Goal: Information Seeking & Learning: Learn about a topic

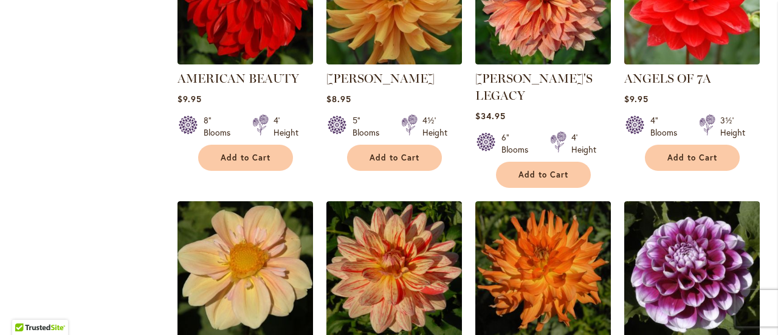
scroll to position [1071, 0]
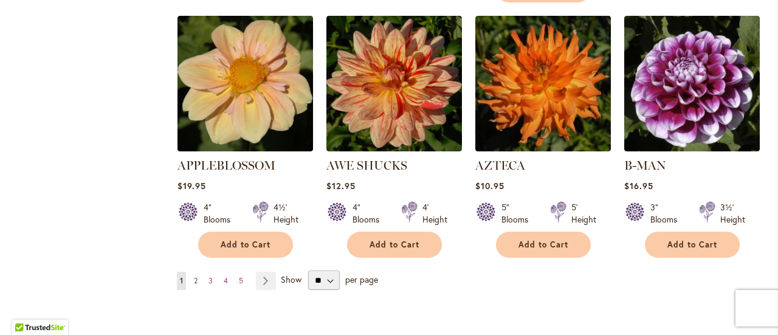
click at [196, 276] on span "2" at bounding box center [196, 280] width 4 height 9
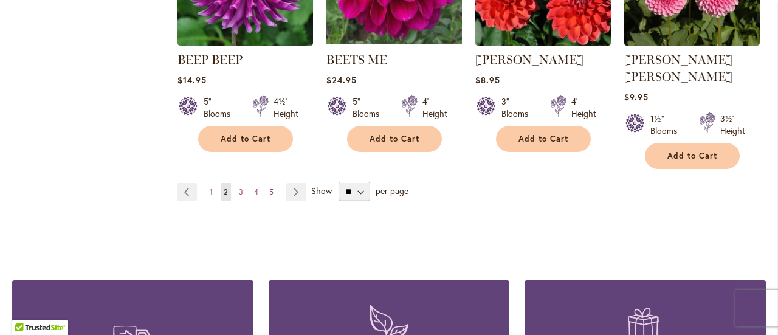
scroll to position [1251, 0]
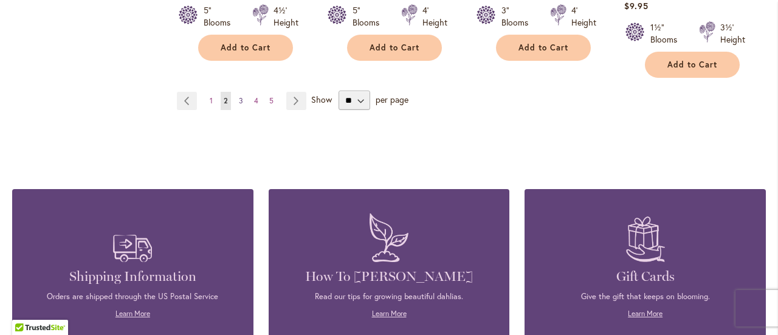
click at [239, 96] on span "3" at bounding box center [241, 100] width 4 height 9
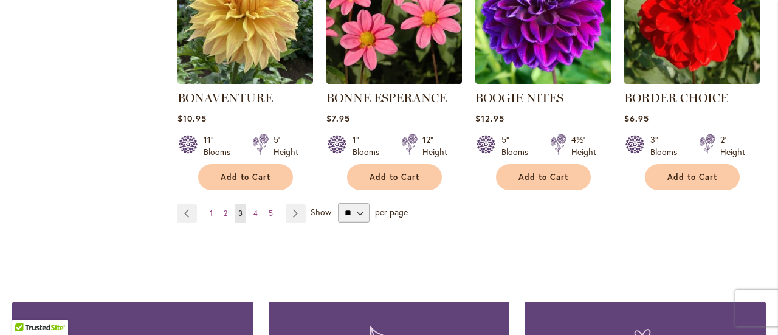
scroll to position [1058, 0]
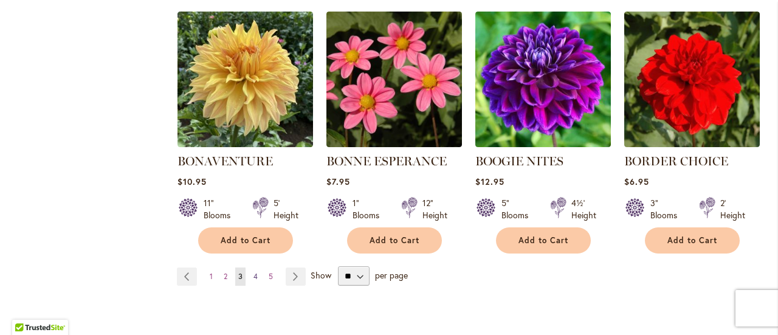
click at [257, 274] on link "Page 4" at bounding box center [256, 277] width 10 height 18
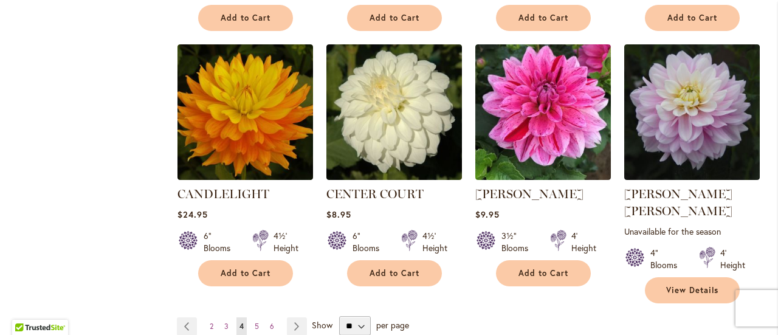
scroll to position [1060, 0]
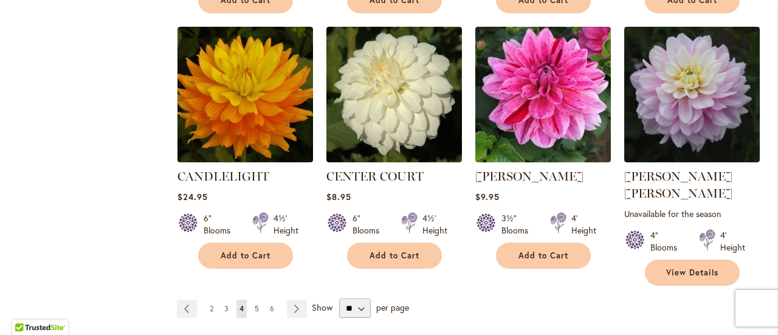
click at [255, 304] on span "5" at bounding box center [257, 308] width 4 height 9
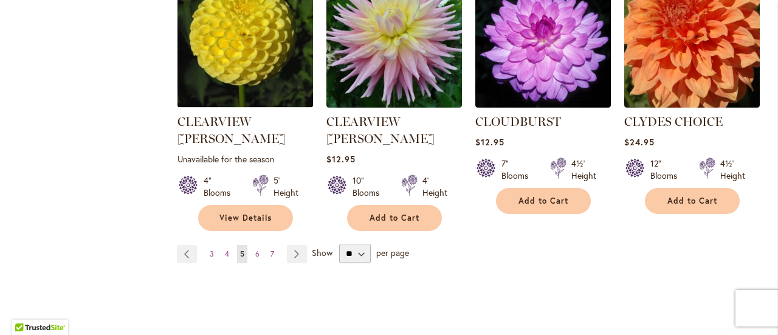
scroll to position [1035, 0]
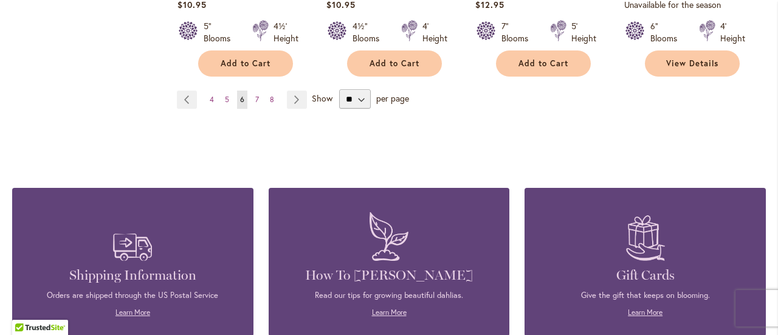
scroll to position [1267, 0]
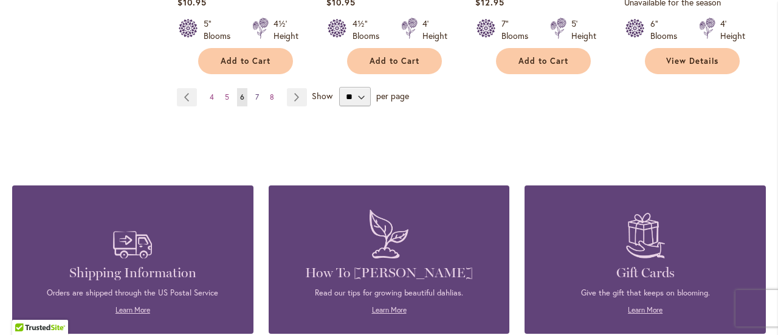
click at [255, 96] on span "7" at bounding box center [257, 96] width 4 height 9
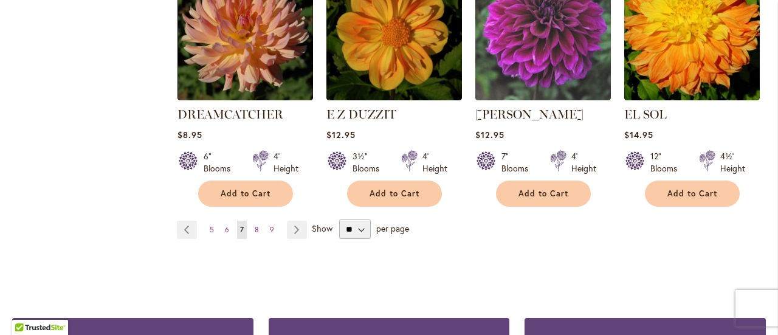
scroll to position [1142, 0]
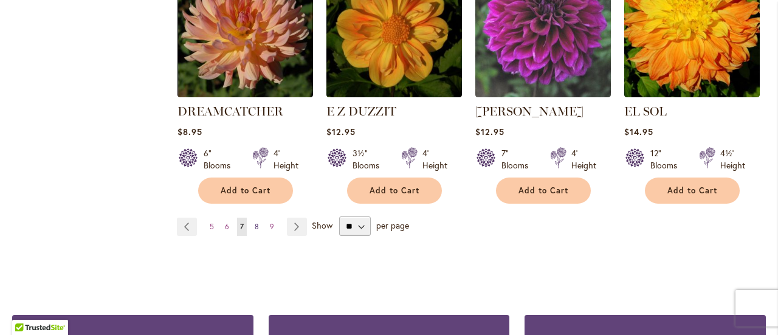
click at [256, 222] on span "8" at bounding box center [257, 226] width 4 height 9
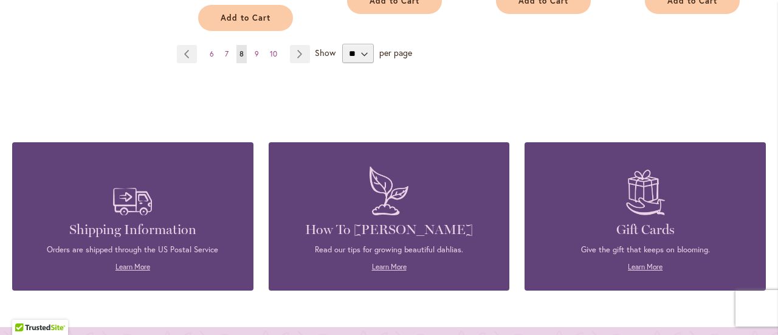
scroll to position [1335, 0]
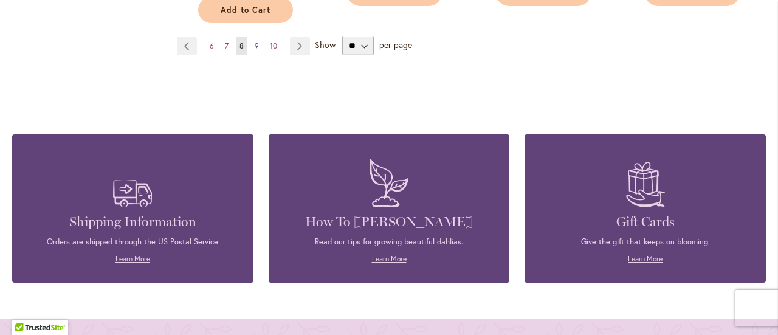
click at [252, 45] on link "Page 9" at bounding box center [257, 46] width 10 height 18
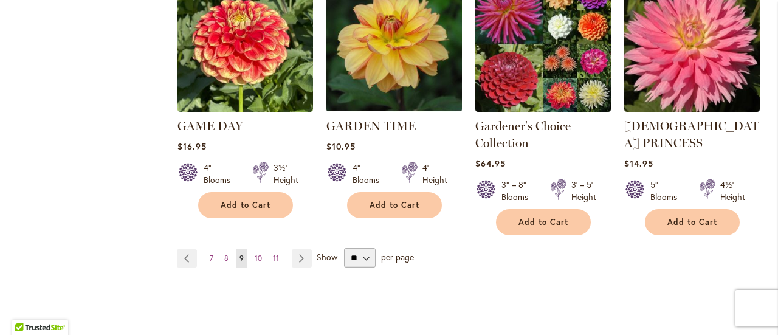
scroll to position [1139, 0]
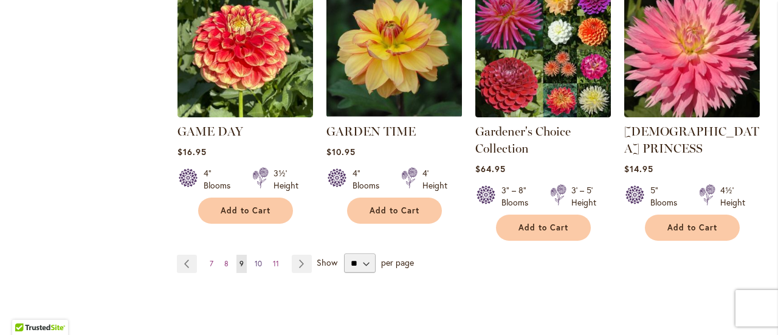
click at [261, 255] on link "Page 10" at bounding box center [258, 264] width 13 height 18
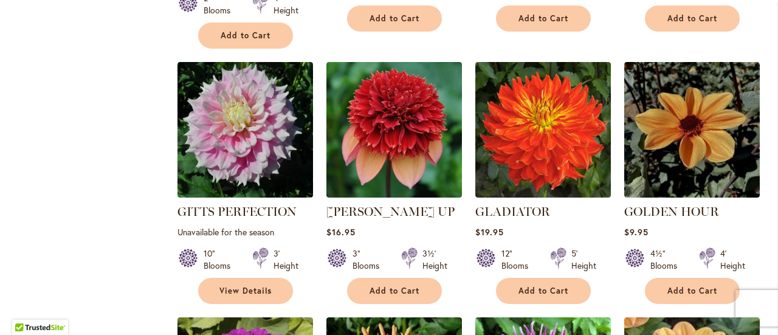
scroll to position [787, 0]
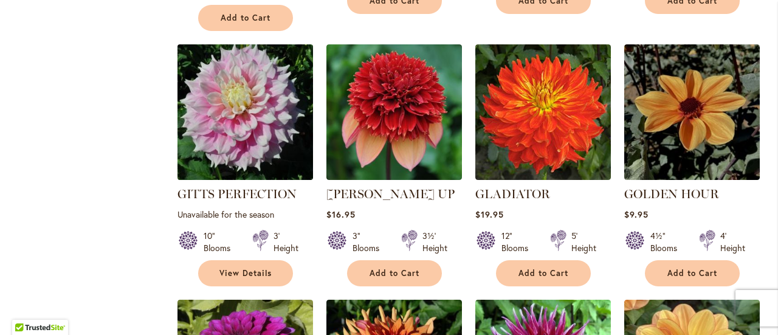
click at [253, 123] on img at bounding box center [245, 112] width 142 height 142
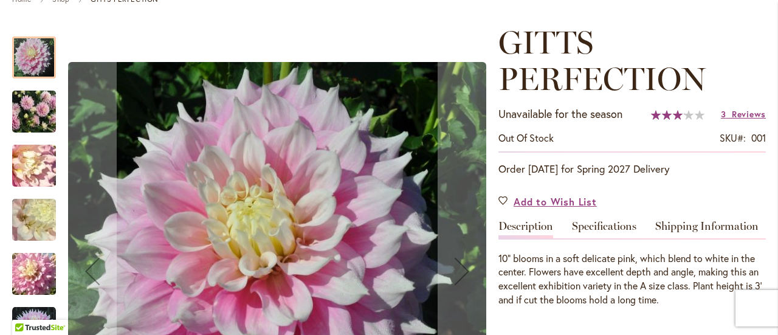
scroll to position [198, 0]
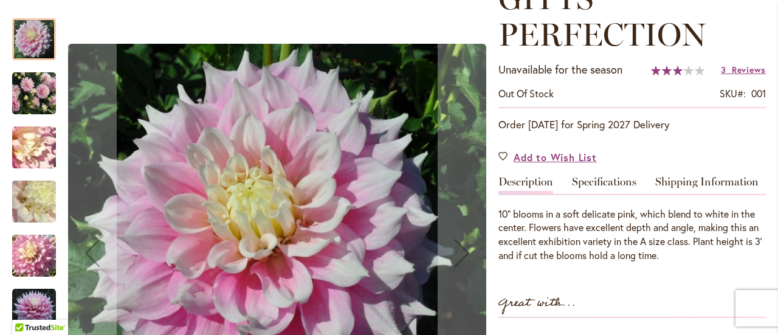
click at [40, 94] on img "GITTS PERFECTION" at bounding box center [34, 94] width 88 height 66
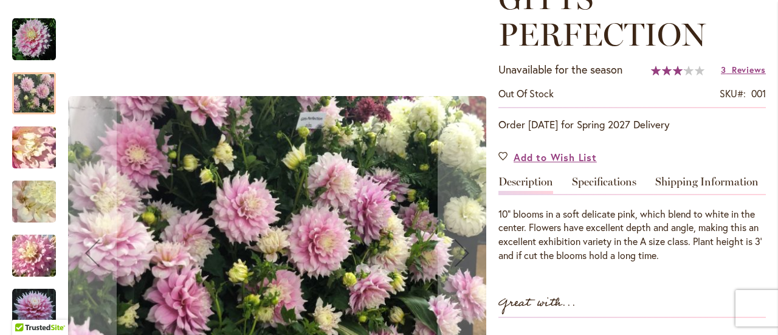
click at [27, 151] on img "GITTS PERFECTION" at bounding box center [34, 148] width 88 height 66
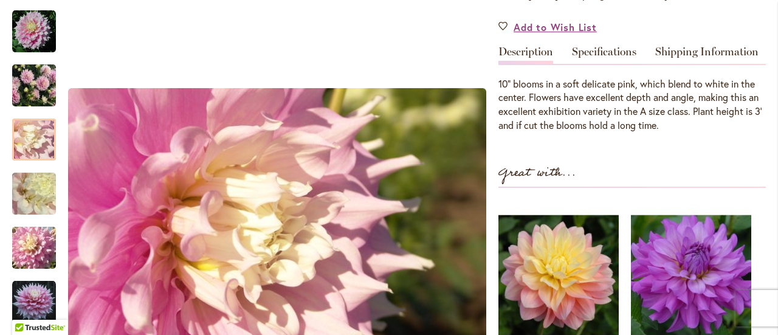
scroll to position [316, 0]
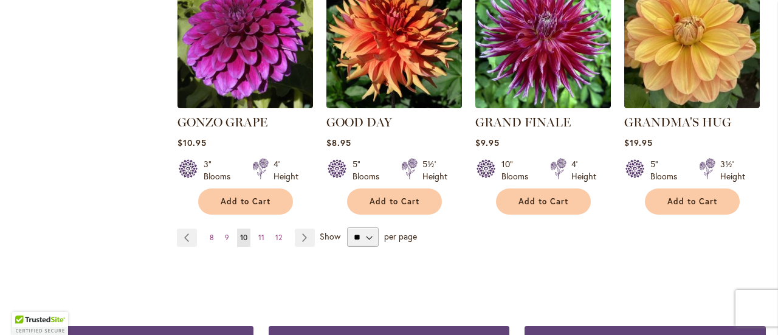
scroll to position [1129, 0]
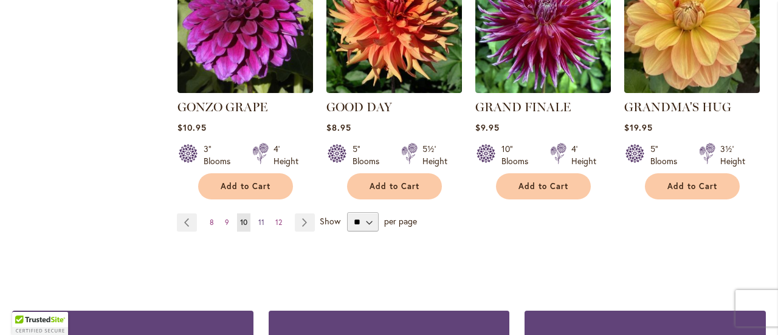
click at [259, 218] on span "11" at bounding box center [261, 222] width 6 height 9
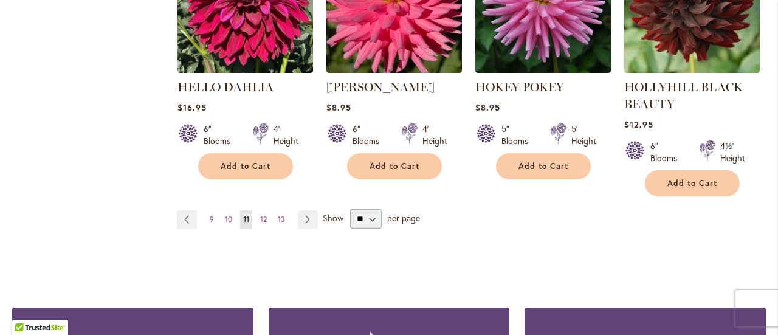
scroll to position [1184, 0]
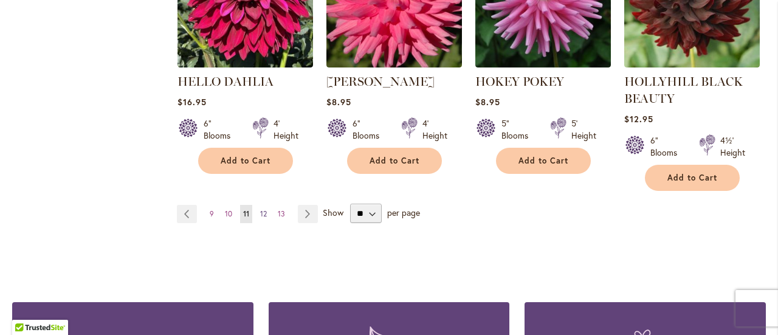
click at [265, 213] on span "12" at bounding box center [263, 213] width 7 height 9
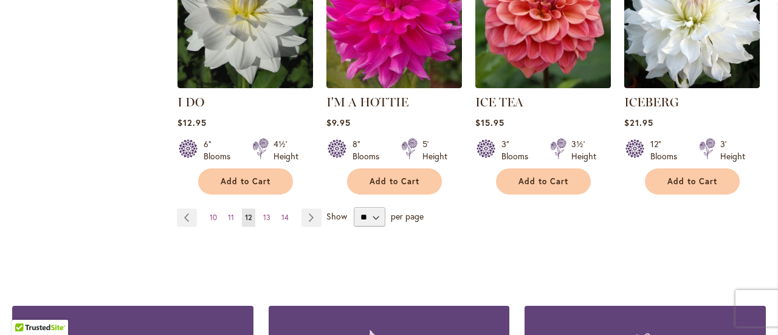
scroll to position [1142, 0]
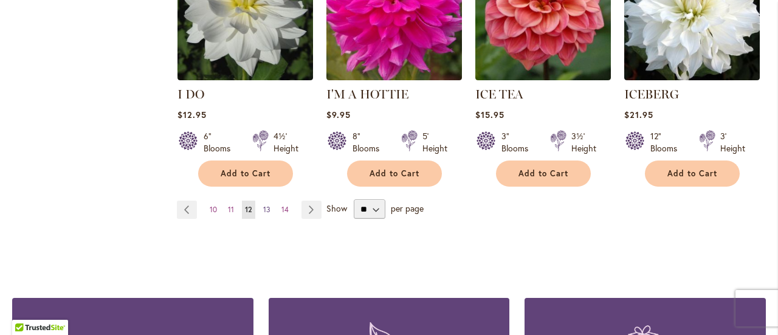
click at [263, 205] on span "13" at bounding box center [266, 209] width 7 height 9
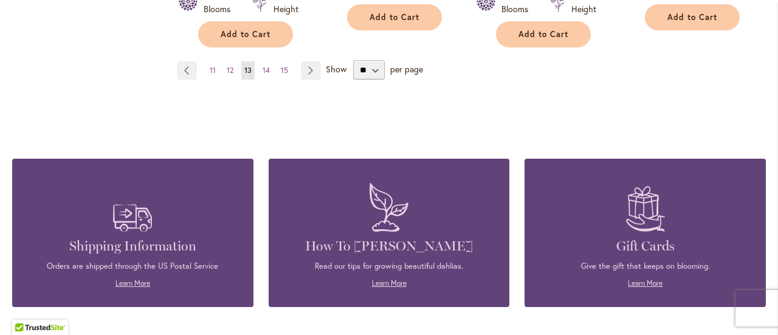
scroll to position [1254, 0]
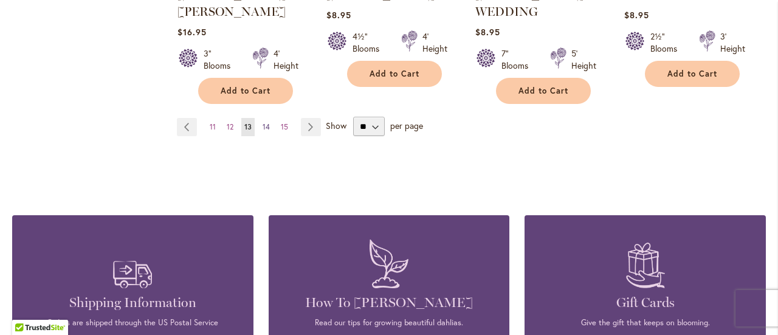
click at [268, 122] on span "14" at bounding box center [266, 126] width 7 height 9
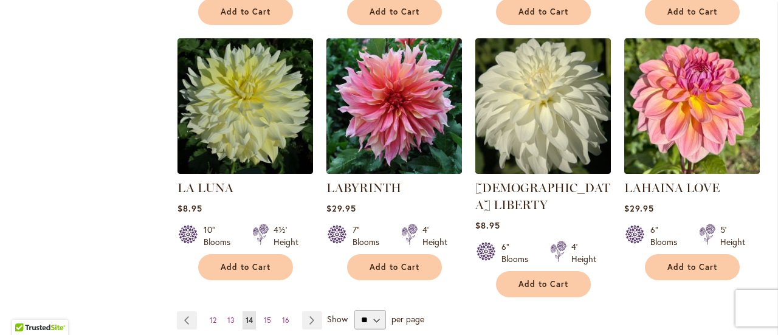
scroll to position [1034, 0]
